Goal: Transaction & Acquisition: Purchase product/service

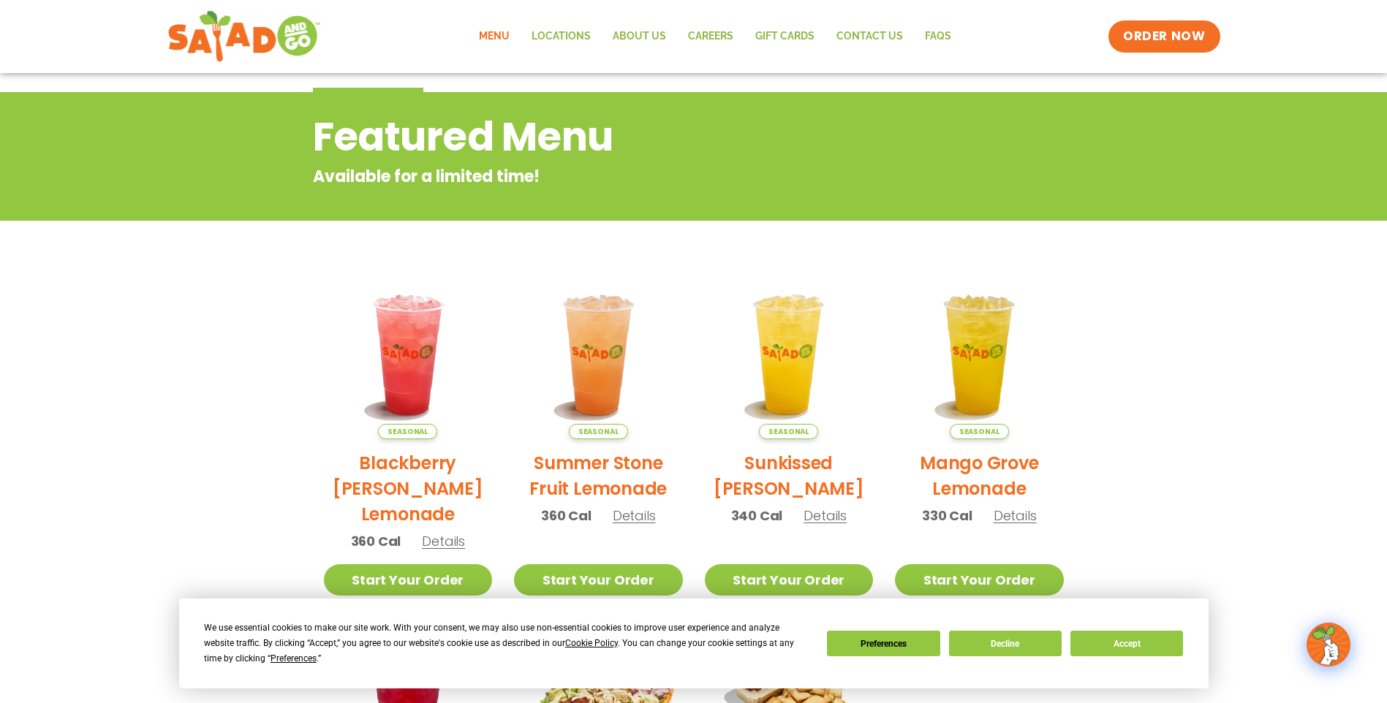
scroll to position [73, 0]
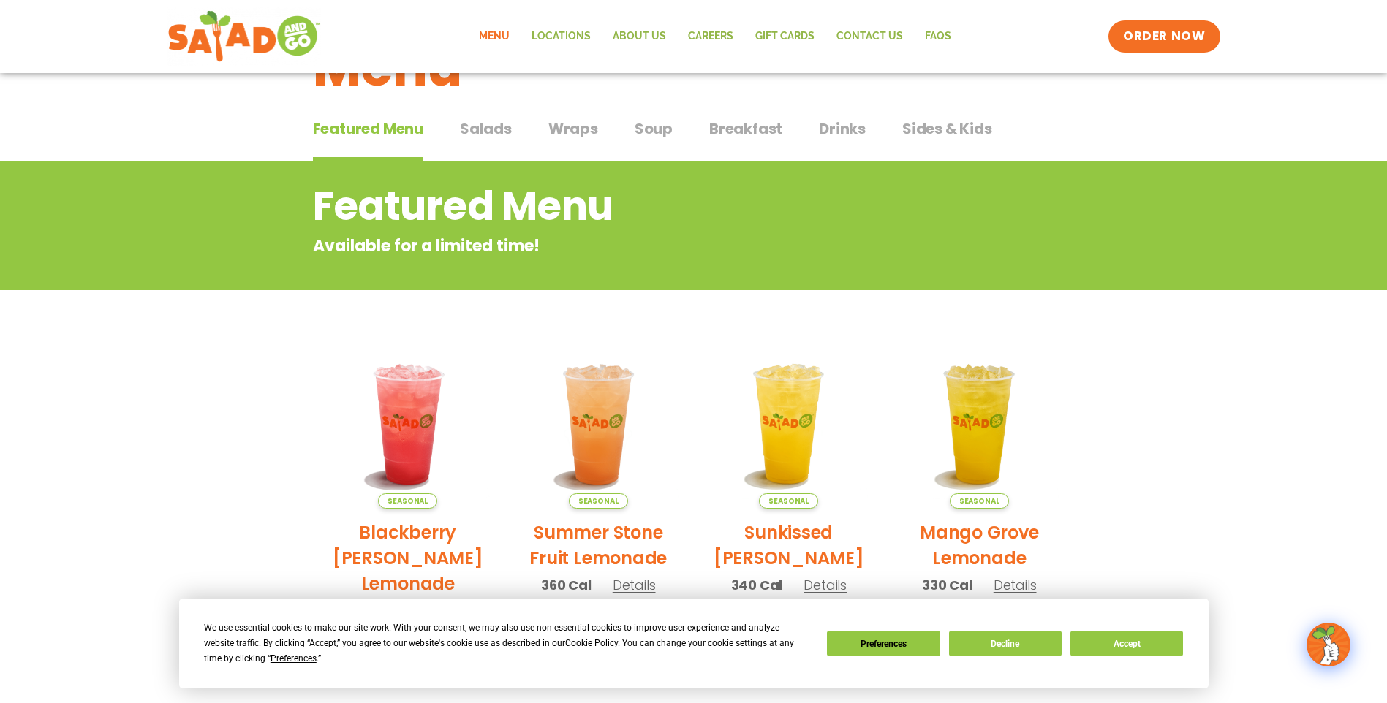
click at [497, 126] on span "Salads" at bounding box center [486, 129] width 52 height 22
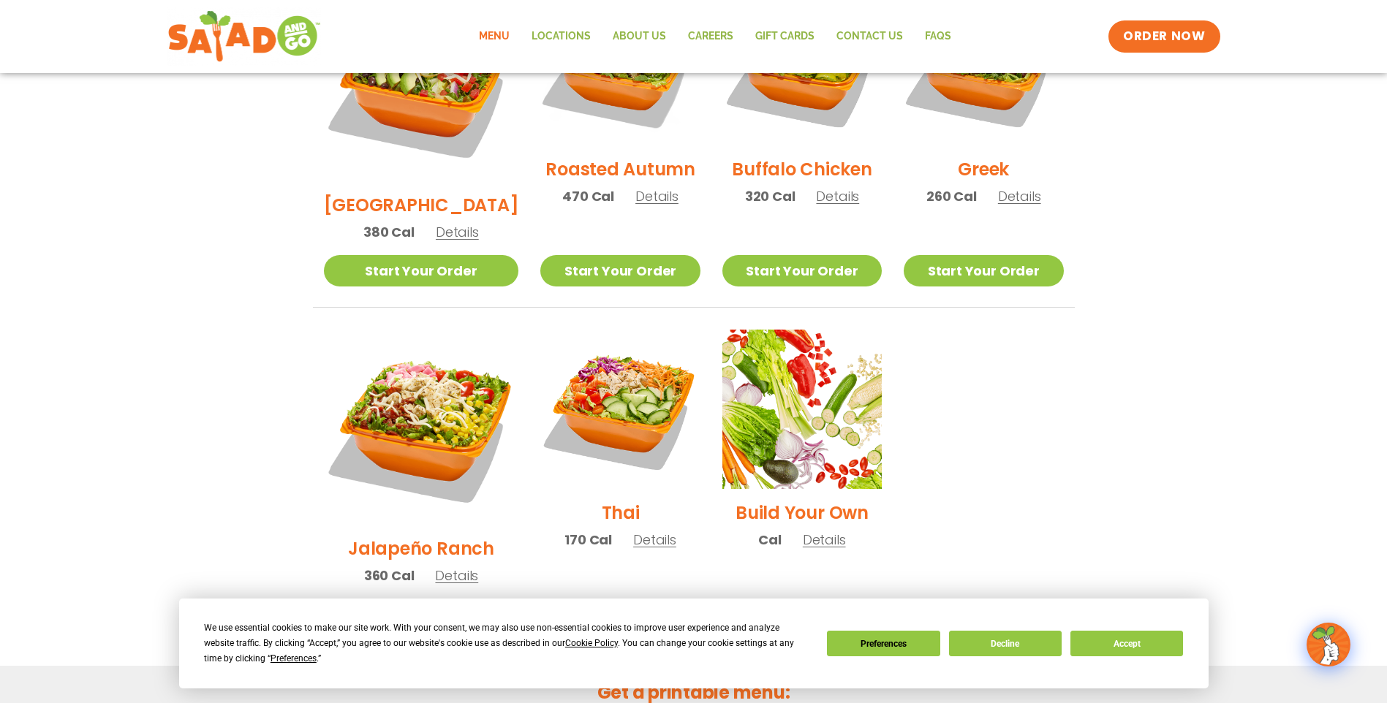
scroll to position [877, 0]
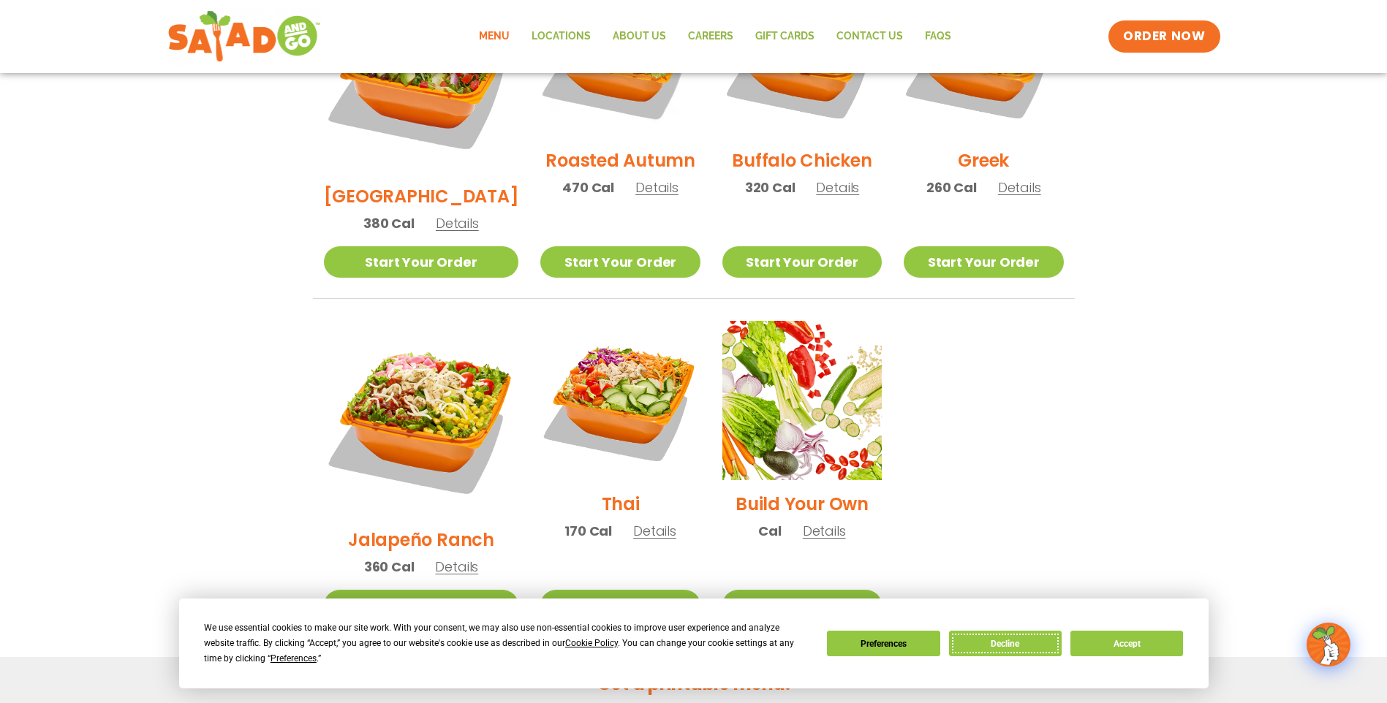
click at [1028, 648] on button "Decline" at bounding box center [1005, 644] width 113 height 26
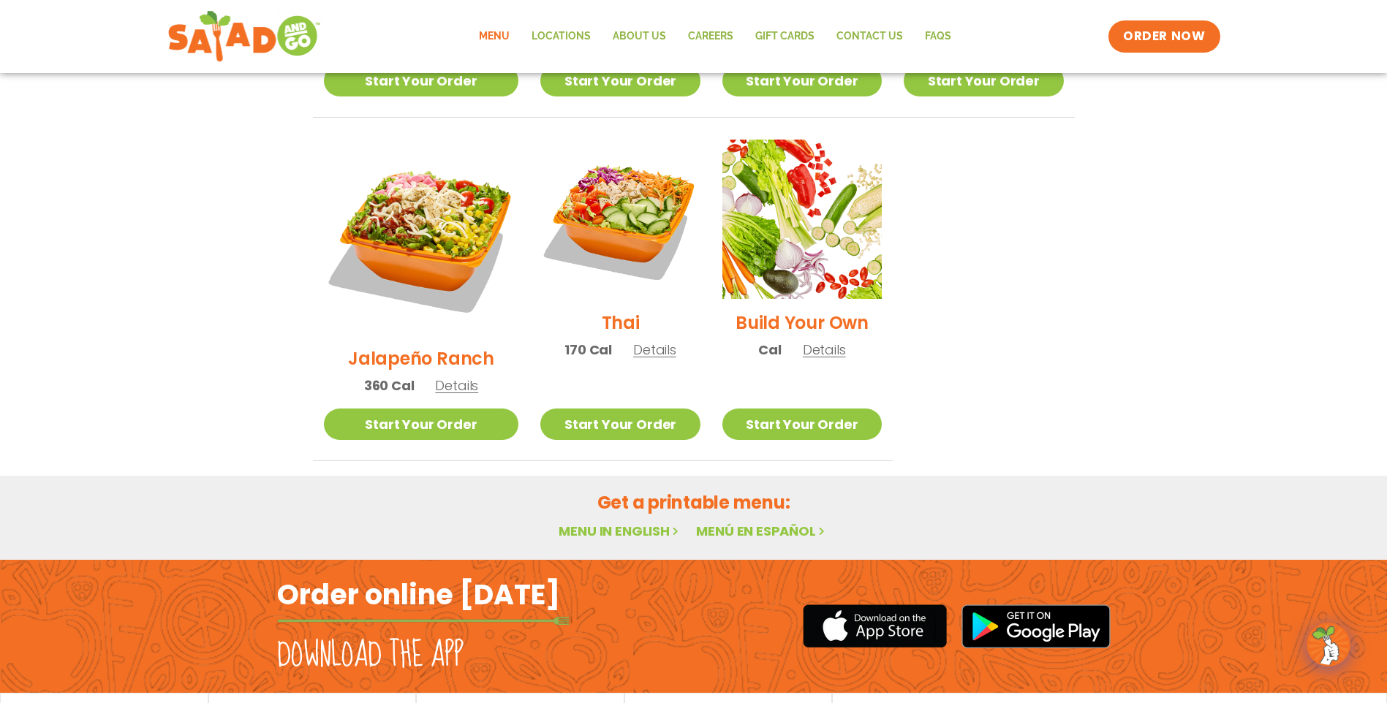
scroll to position [1059, 0]
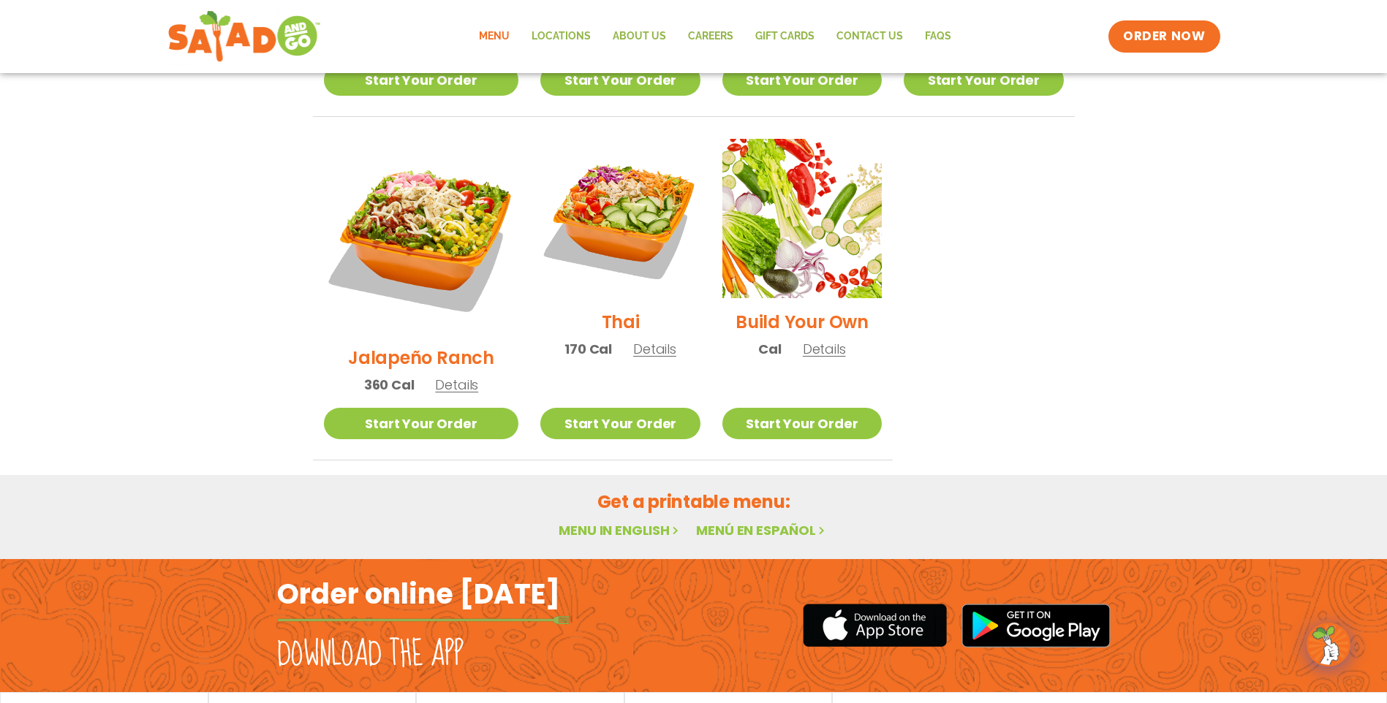
click at [626, 521] on link "Menu in English" at bounding box center [619, 530] width 123 height 18
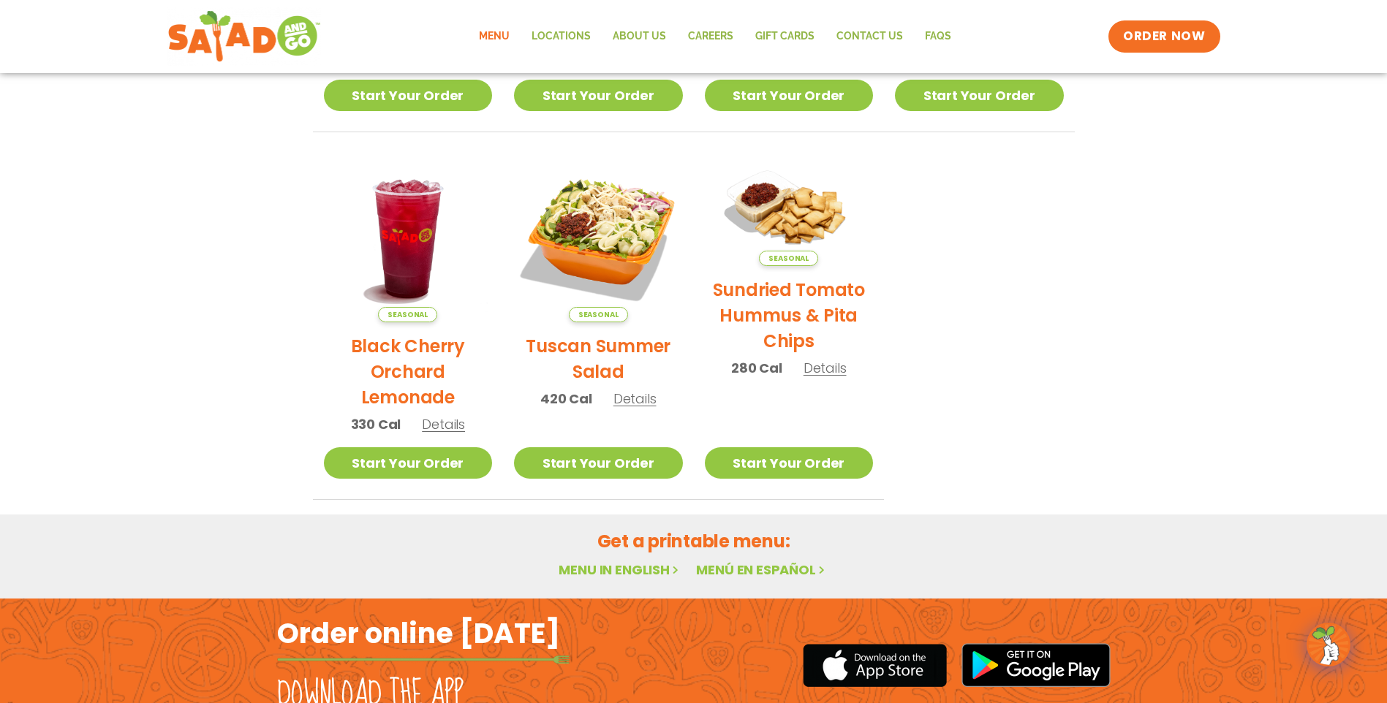
scroll to position [746, 0]
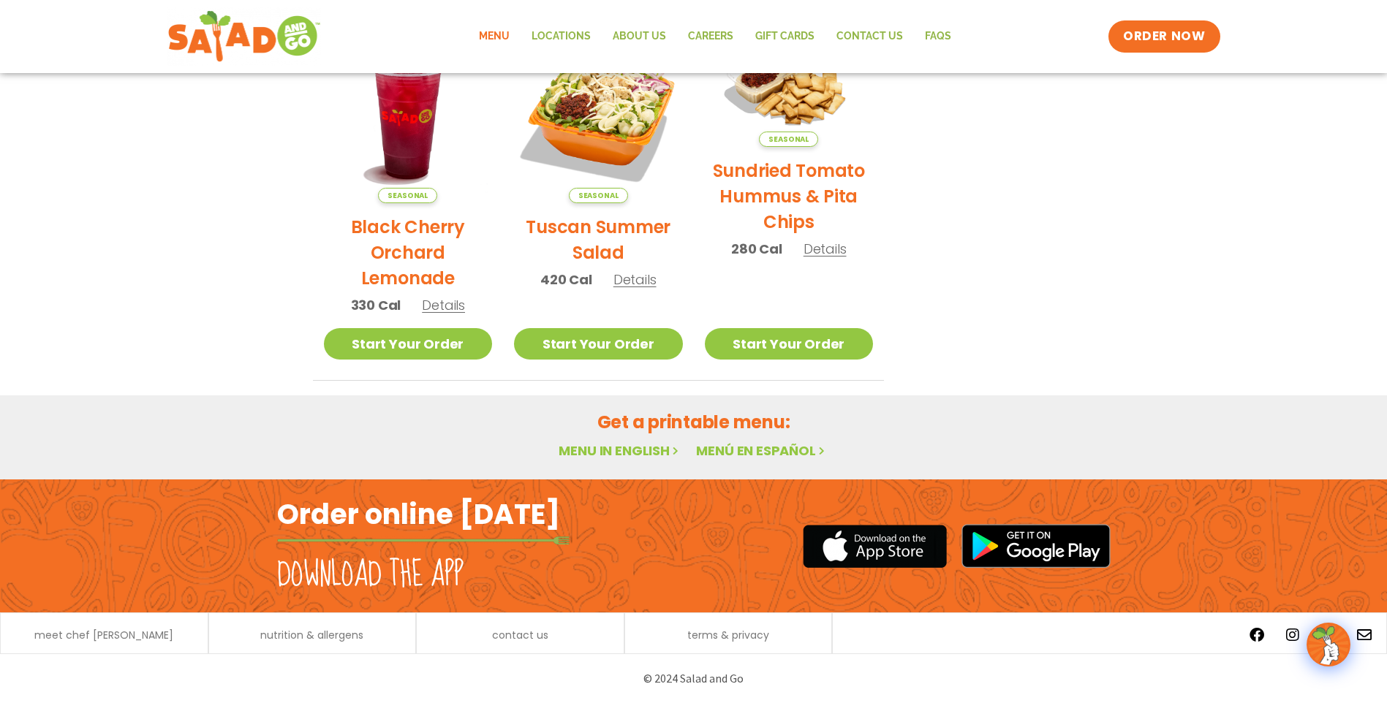
click at [596, 450] on link "Menu in English" at bounding box center [619, 451] width 123 height 18
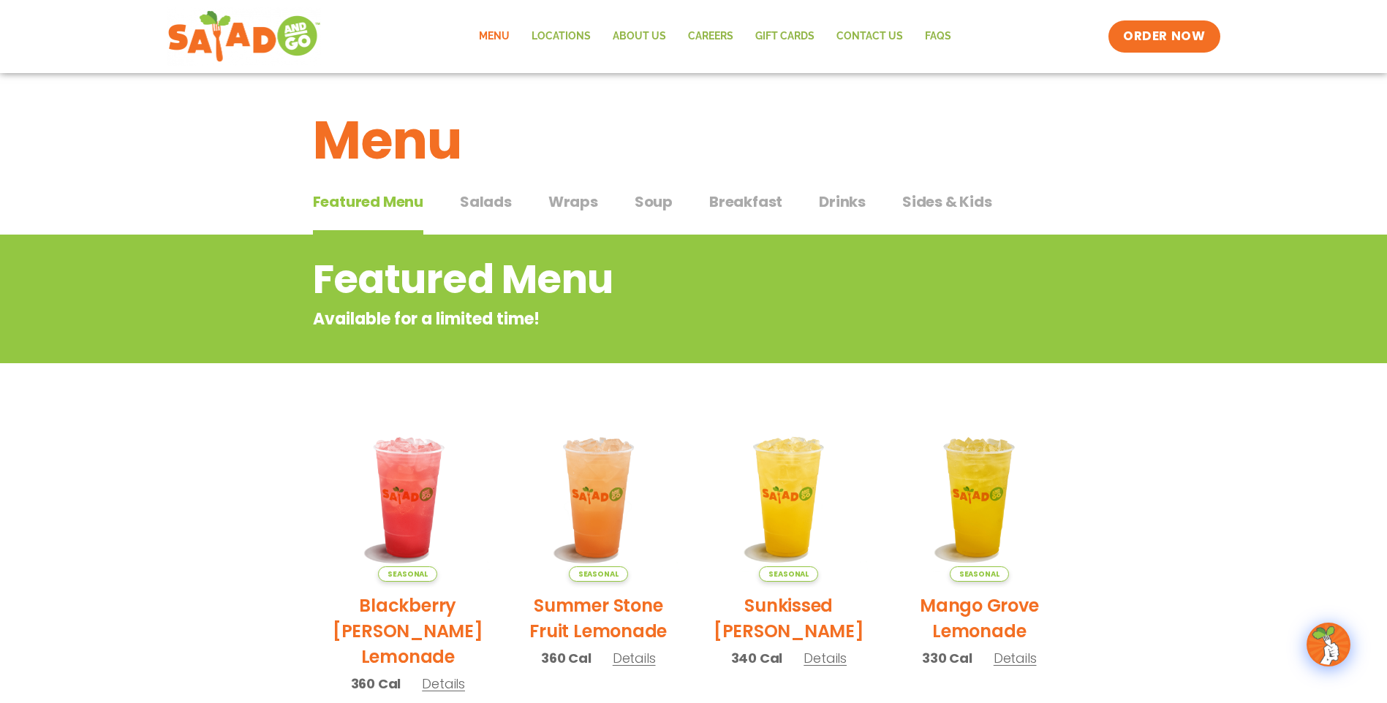
click at [482, 206] on span "Salads" at bounding box center [486, 202] width 52 height 22
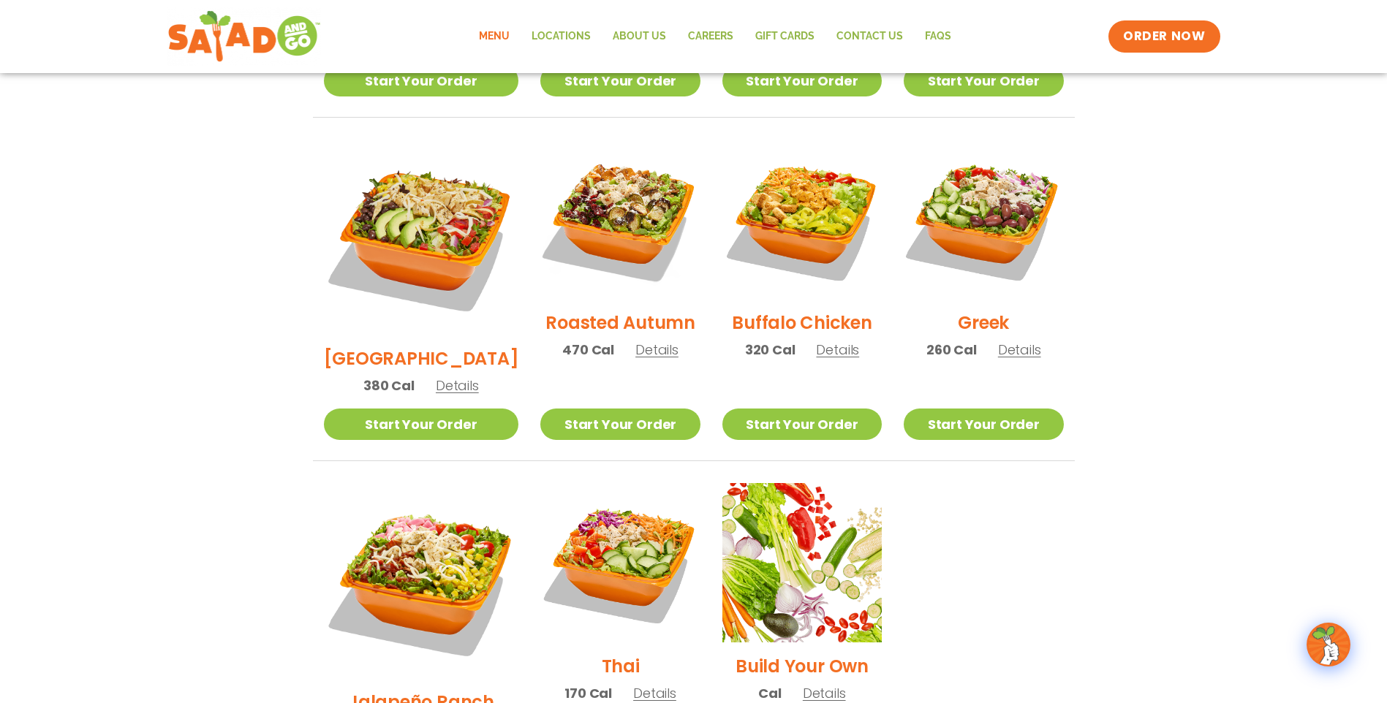
scroll to position [731, 0]
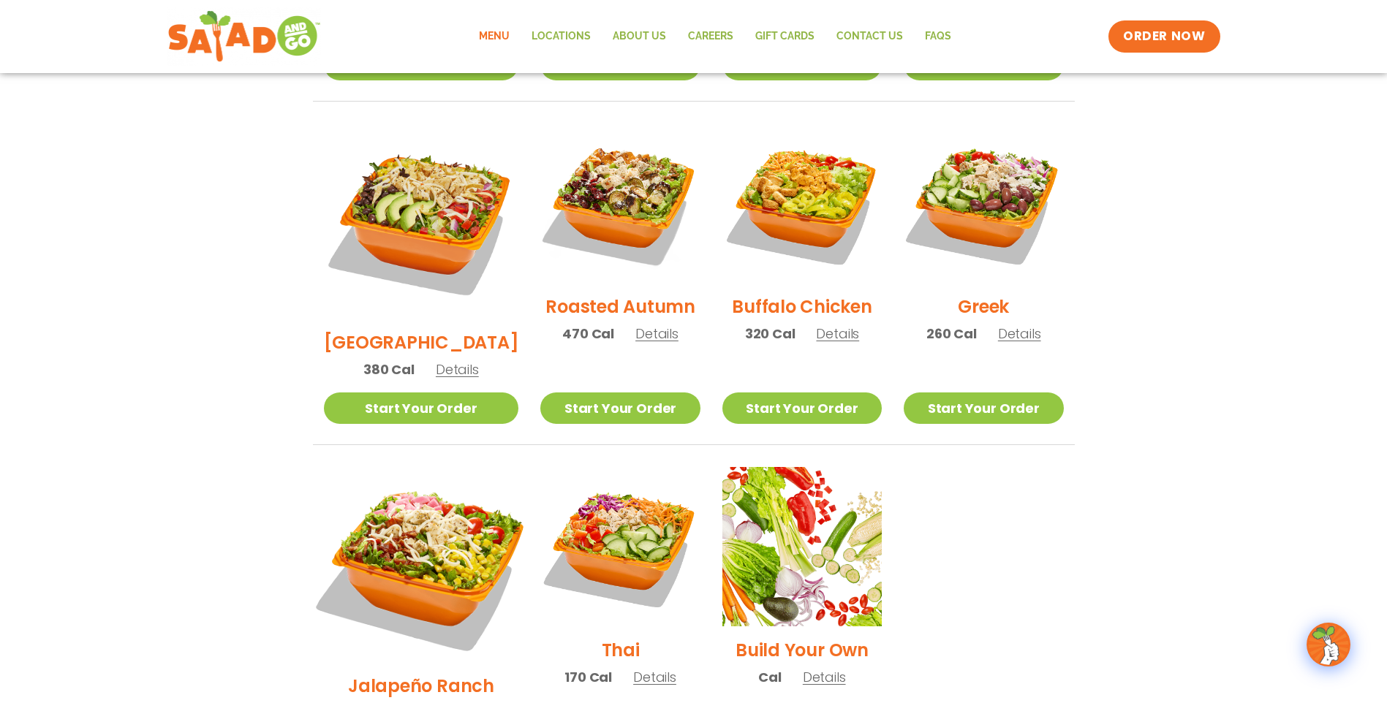
click at [401, 499] on img at bounding box center [420, 564] width 229 height 229
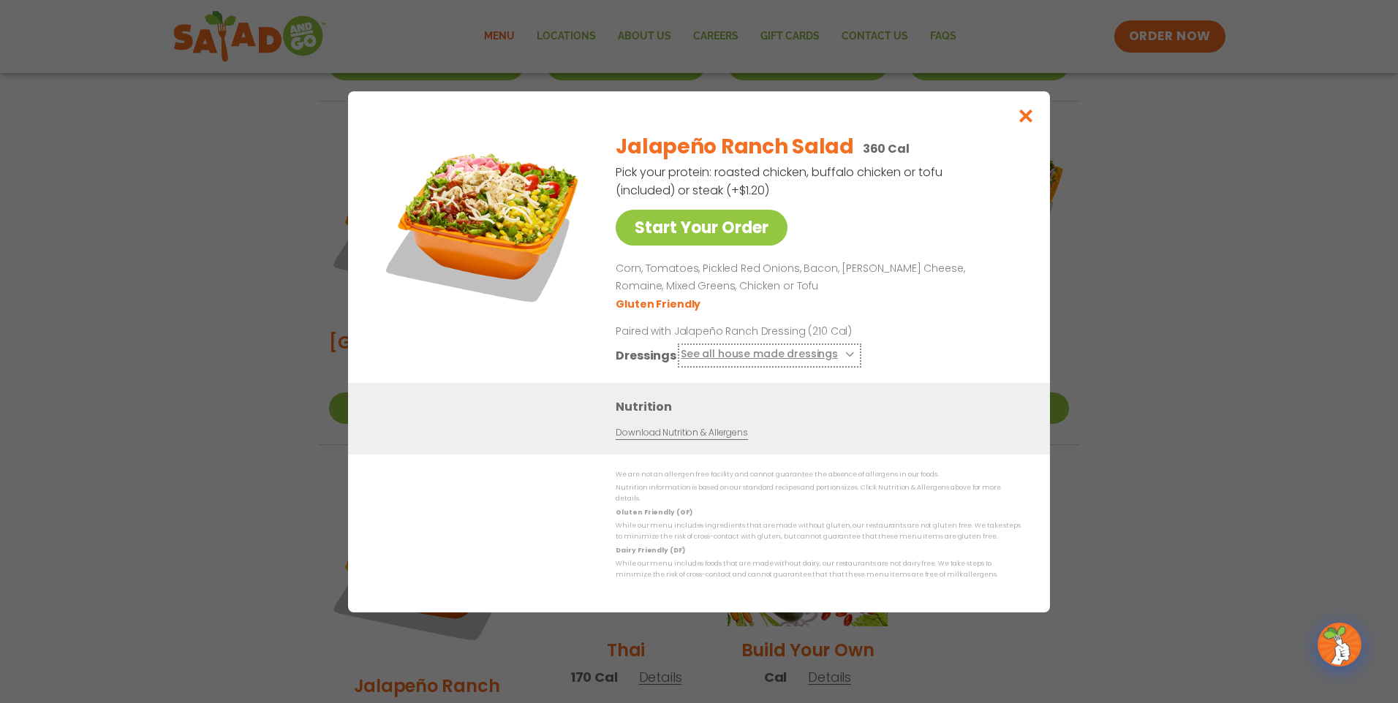
click at [845, 357] on icon at bounding box center [848, 355] width 6 height 6
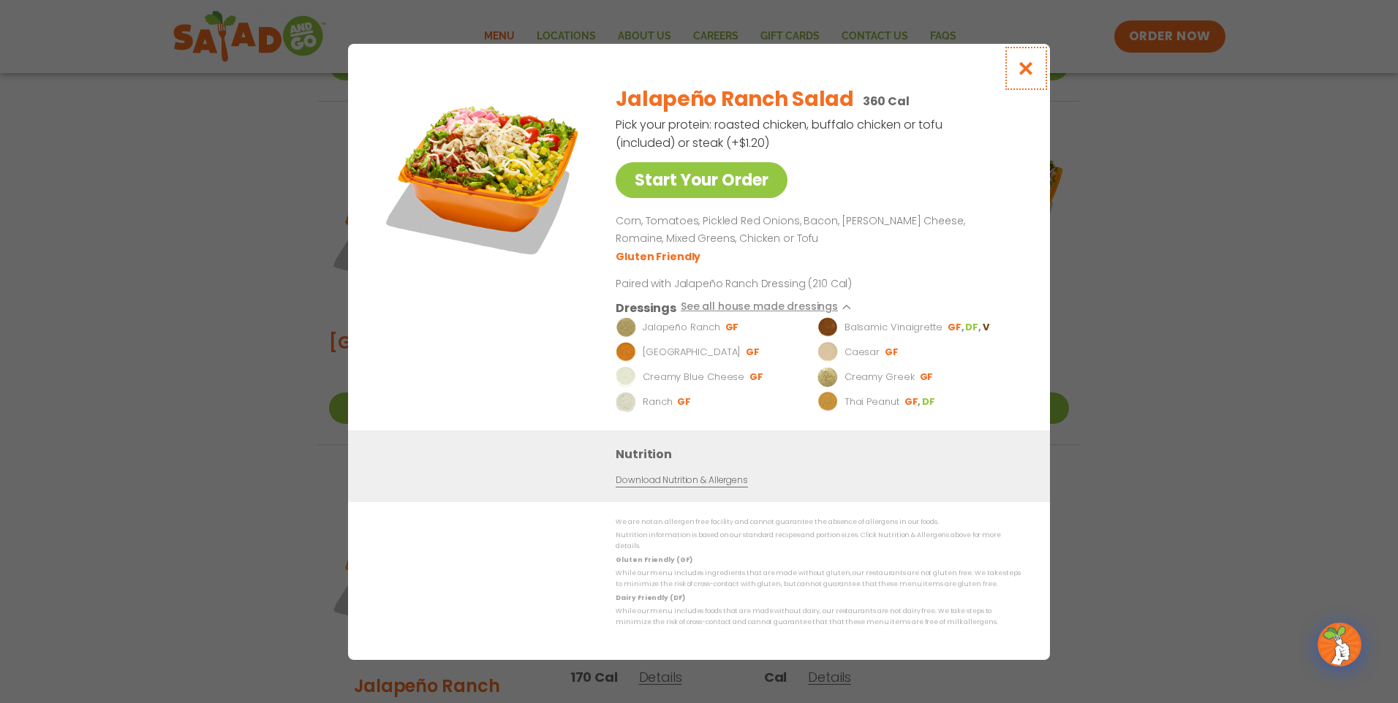
click at [1037, 77] on button "Close modal" at bounding box center [1026, 68] width 48 height 49
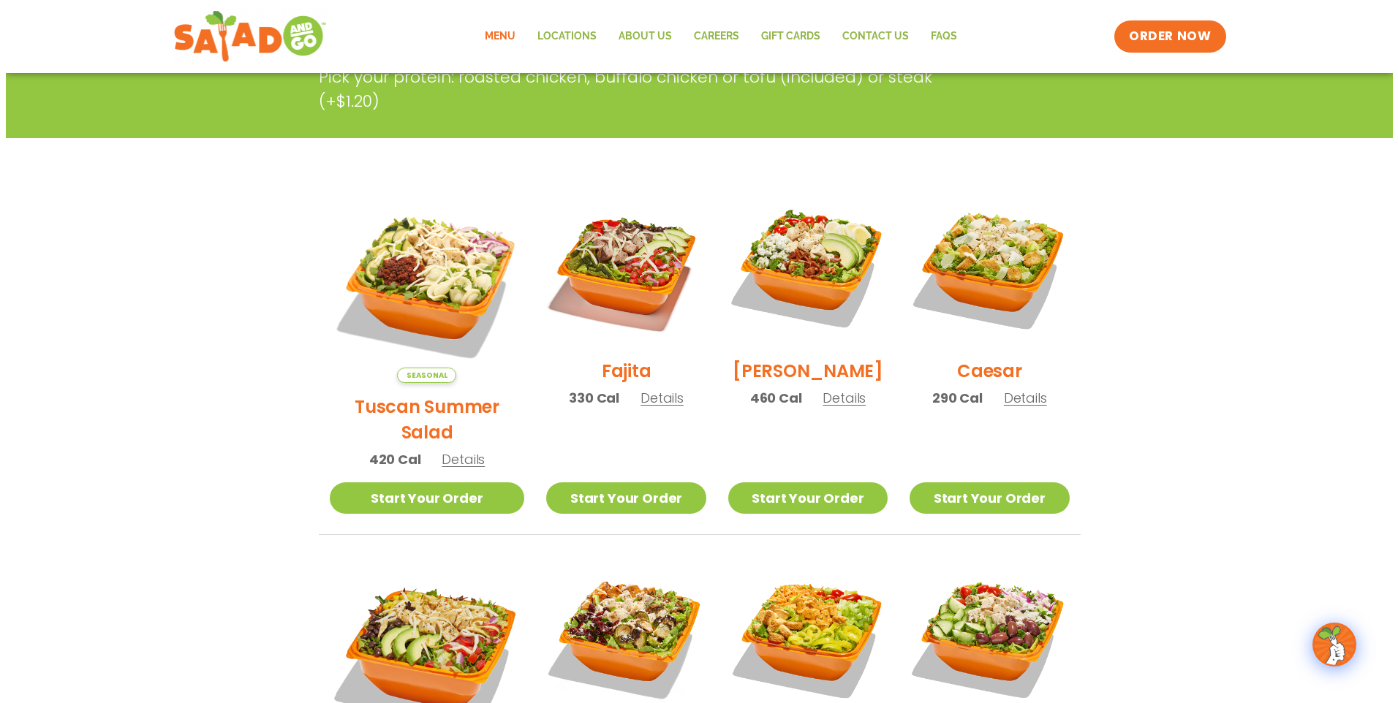
scroll to position [292, 0]
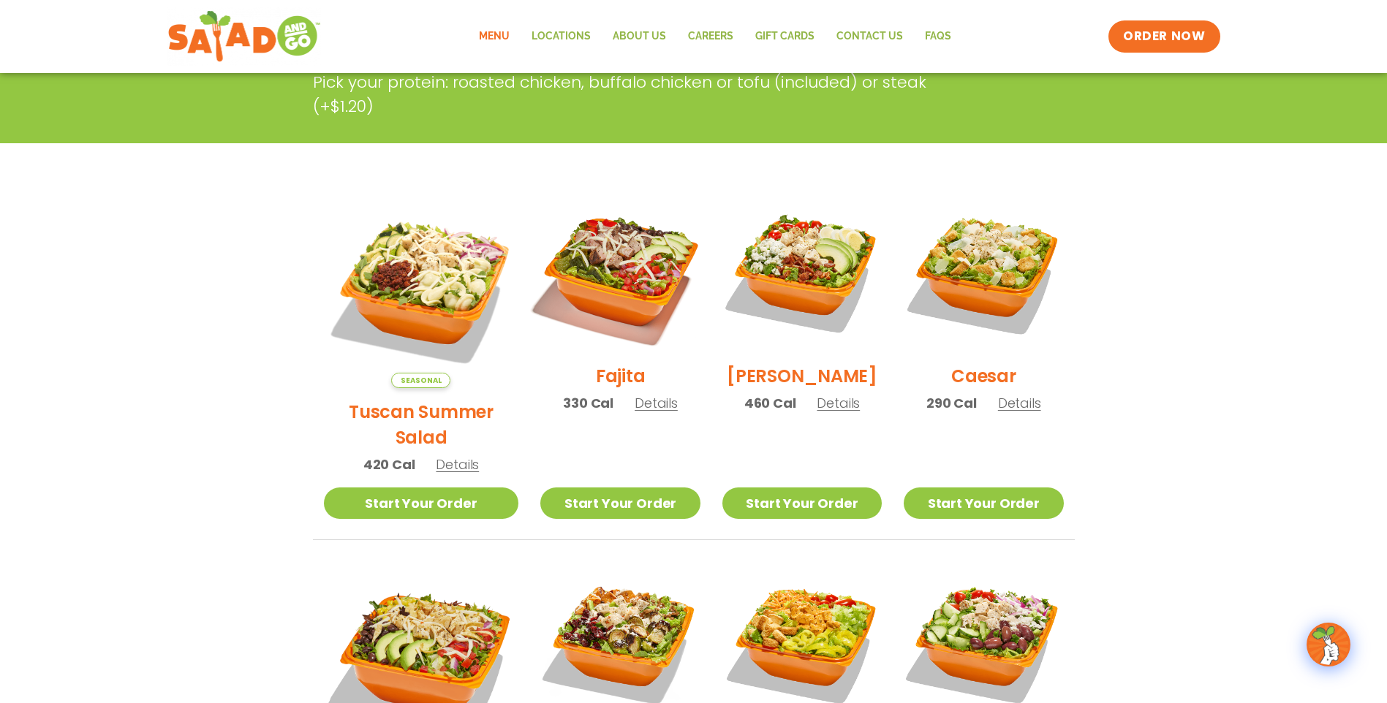
click at [617, 273] on img at bounding box center [619, 272] width 187 height 187
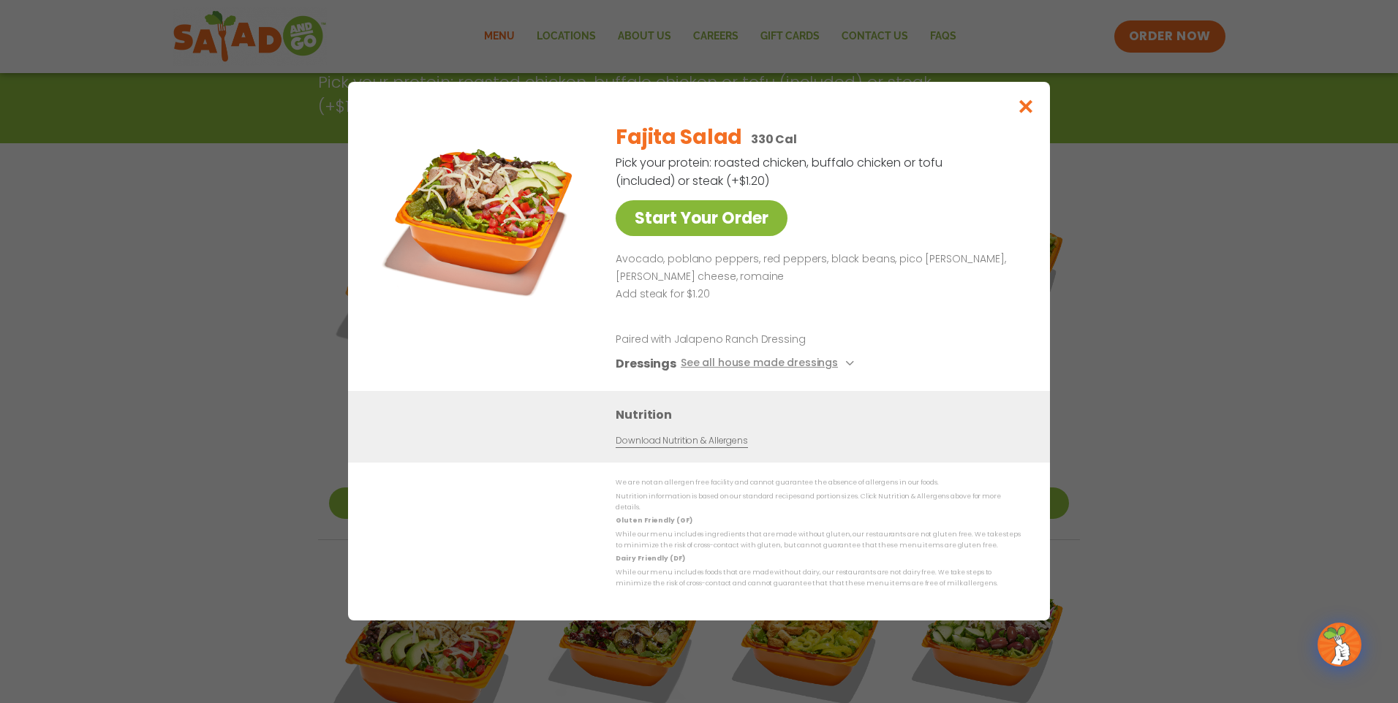
click at [679, 224] on link "Start Your Order" at bounding box center [701, 218] width 172 height 36
